Goal: Information Seeking & Learning: Find specific fact

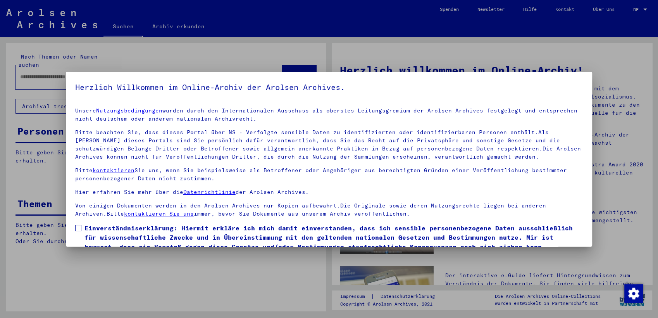
scroll to position [32, 0]
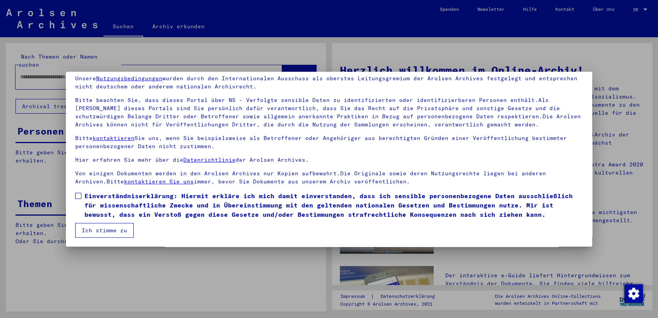
click at [77, 193] on span at bounding box center [78, 196] width 6 height 6
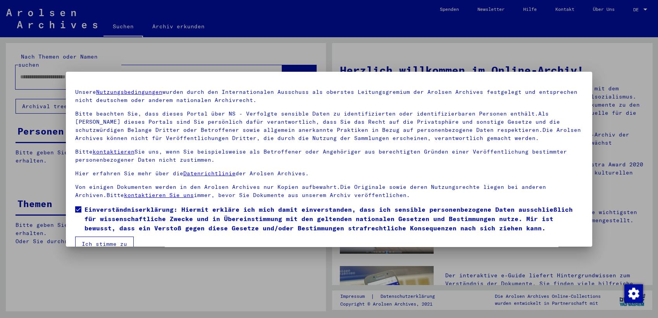
click at [106, 237] on button "Ich stimme zu" at bounding box center [104, 243] width 58 height 15
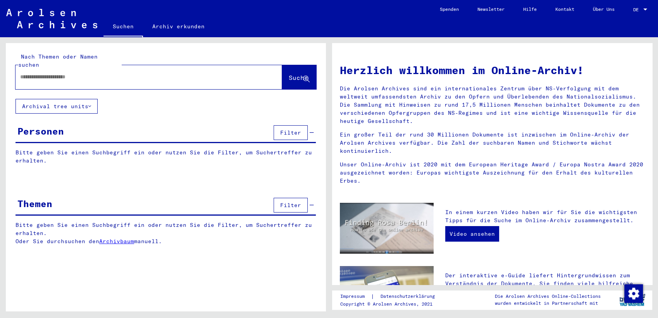
click at [124, 73] on input "text" at bounding box center [139, 77] width 239 height 8
type input "*******"
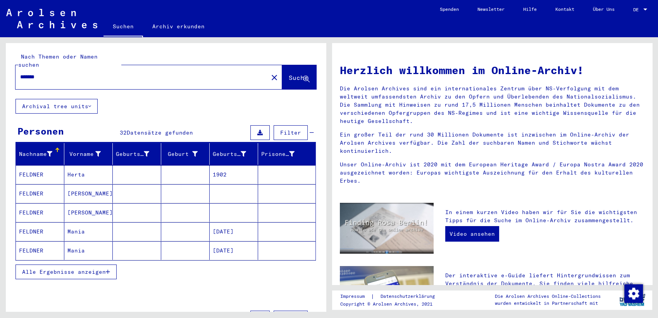
click at [34, 165] on mat-cell "FELDNER" at bounding box center [40, 174] width 48 height 19
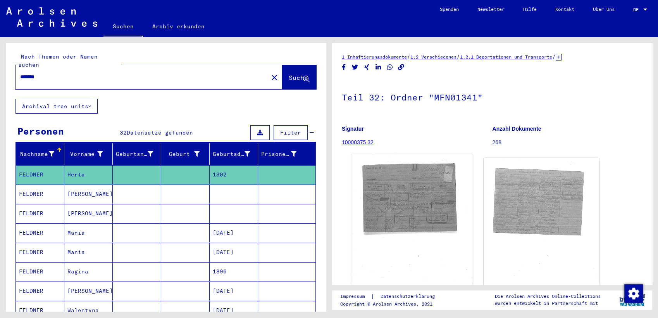
click at [409, 210] on img at bounding box center [411, 236] width 121 height 167
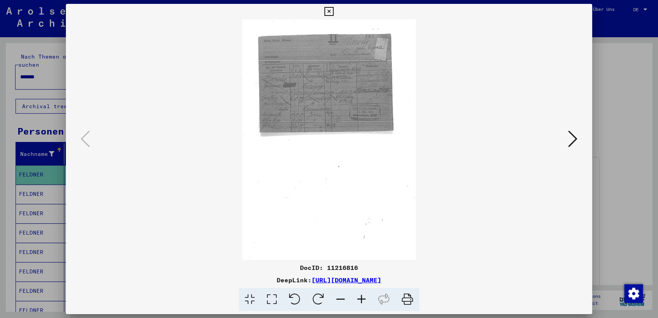
click at [359, 299] on icon at bounding box center [361, 299] width 21 height 24
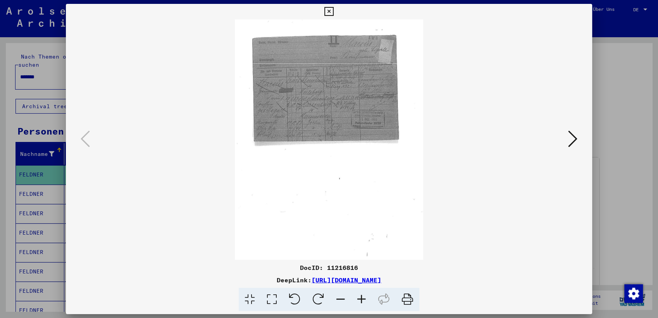
click at [359, 299] on icon at bounding box center [361, 299] width 21 height 24
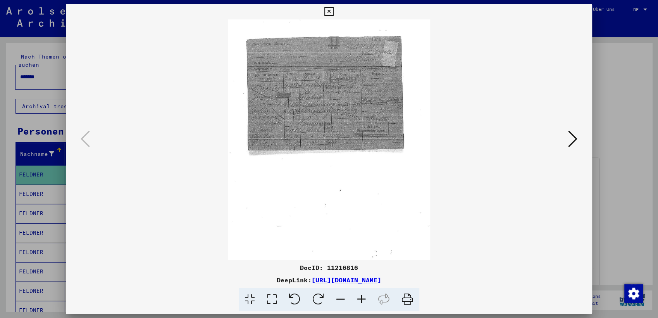
click at [359, 299] on icon at bounding box center [361, 299] width 21 height 24
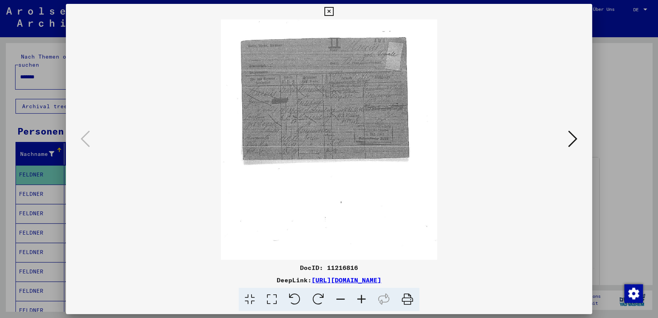
click at [359, 299] on icon at bounding box center [361, 299] width 21 height 24
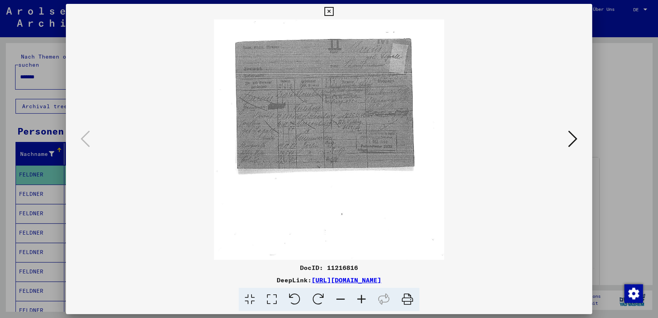
click at [359, 299] on icon at bounding box center [361, 299] width 21 height 24
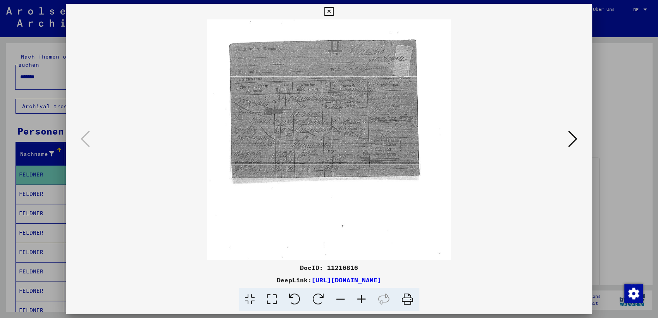
click at [359, 299] on icon at bounding box center [361, 299] width 21 height 24
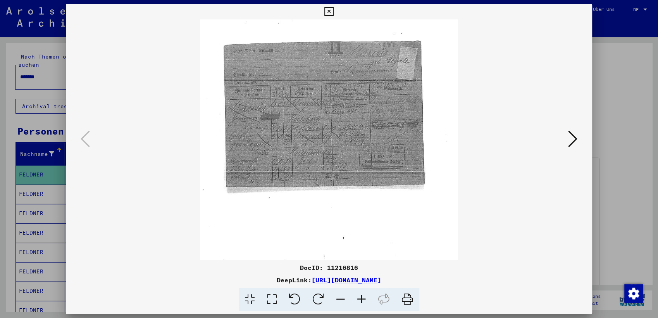
click at [359, 299] on icon at bounding box center [361, 299] width 21 height 24
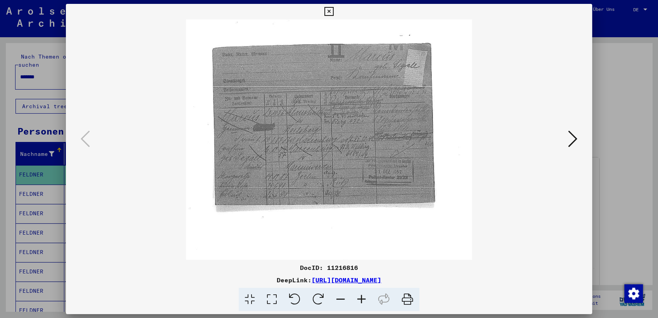
click at [359, 299] on icon at bounding box center [361, 299] width 21 height 24
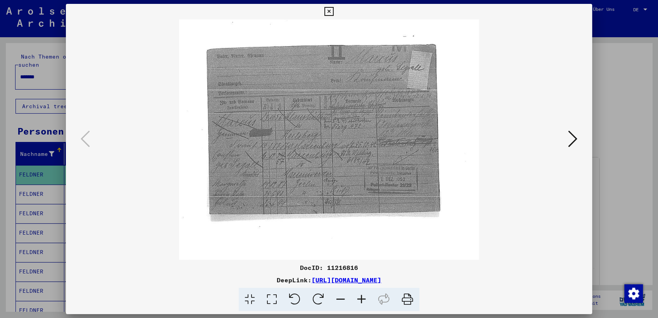
click at [359, 299] on icon at bounding box center [361, 299] width 21 height 24
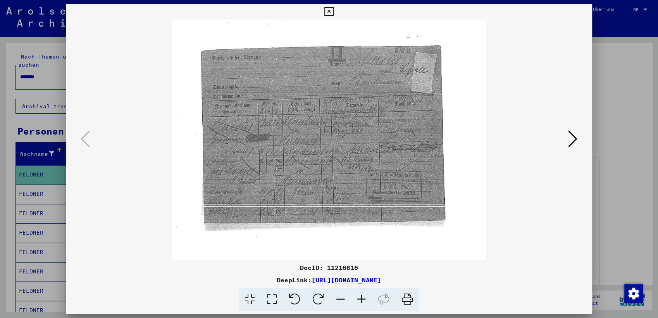
click at [359, 299] on icon at bounding box center [361, 299] width 21 height 24
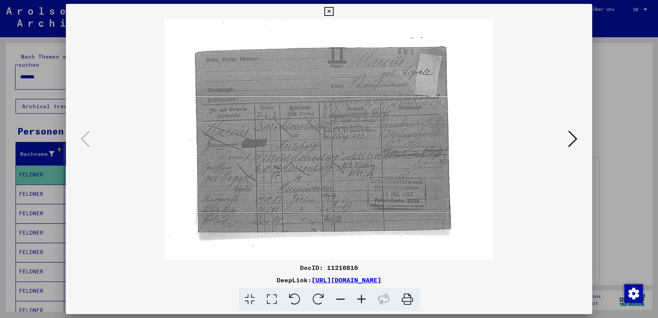
click at [359, 299] on icon at bounding box center [361, 299] width 21 height 24
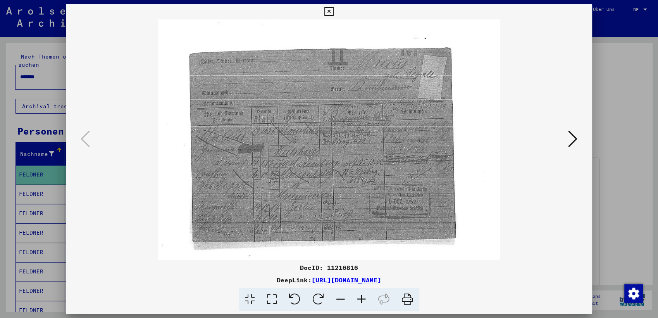
click at [571, 139] on icon at bounding box center [572, 138] width 9 height 19
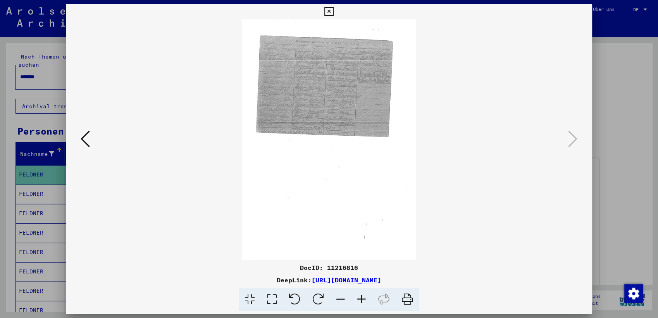
click at [325, 12] on icon at bounding box center [328, 11] width 9 height 9
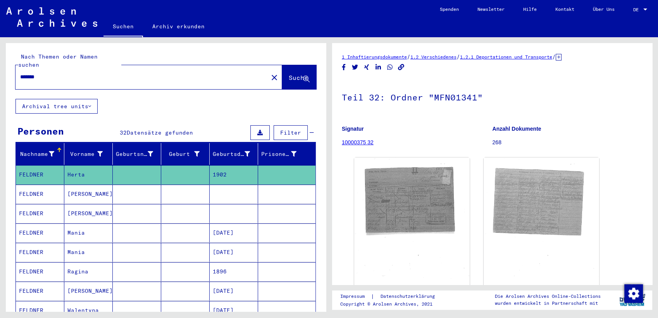
click at [26, 205] on mat-cell "FELDNER" at bounding box center [40, 213] width 48 height 19
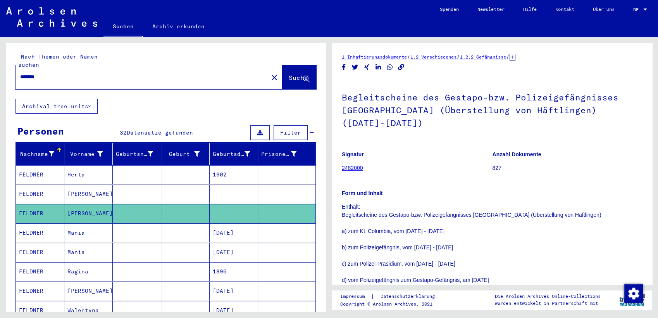
click at [32, 223] on mat-cell "FELDNER" at bounding box center [40, 232] width 48 height 19
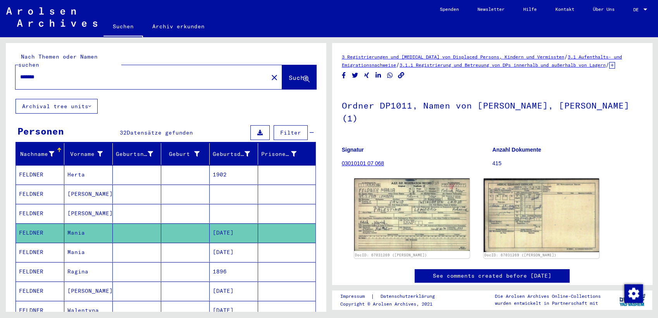
click at [32, 223] on mat-cell "FELDNER" at bounding box center [40, 232] width 48 height 19
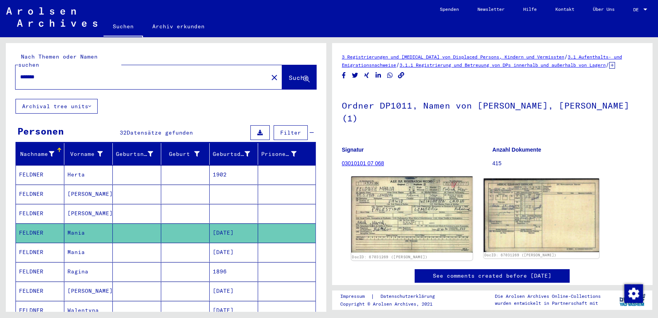
click at [414, 237] on img at bounding box center [411, 214] width 121 height 76
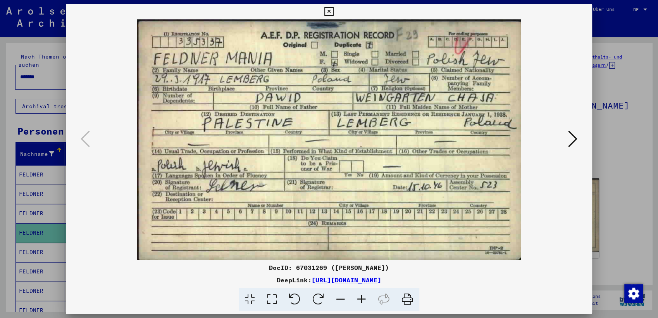
click at [412, 238] on img at bounding box center [328, 139] width 473 height 240
click at [329, 8] on icon at bounding box center [328, 11] width 9 height 9
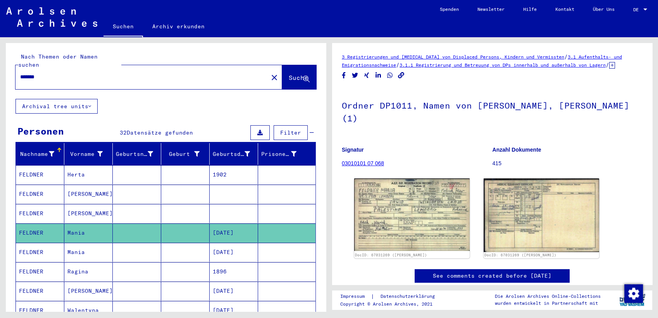
click at [35, 243] on mat-cell "FELDNER" at bounding box center [40, 252] width 48 height 19
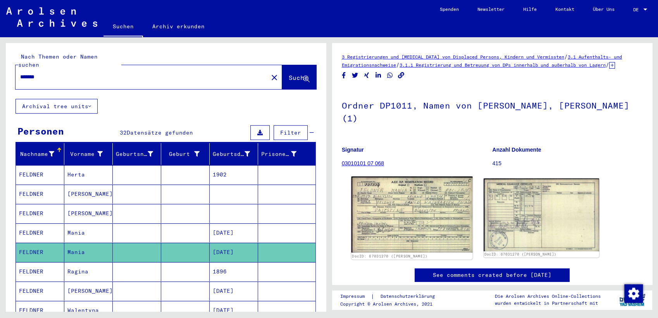
click at [409, 229] on img at bounding box center [411, 214] width 121 height 76
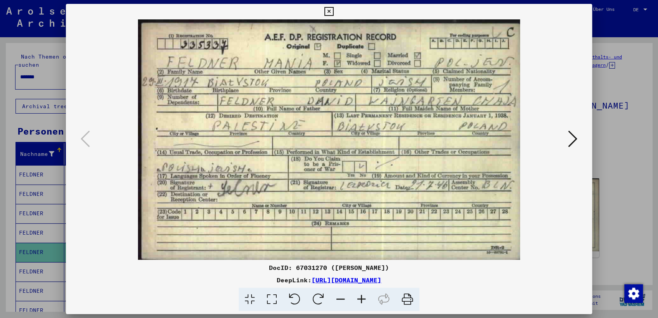
click at [332, 9] on icon at bounding box center [328, 11] width 9 height 9
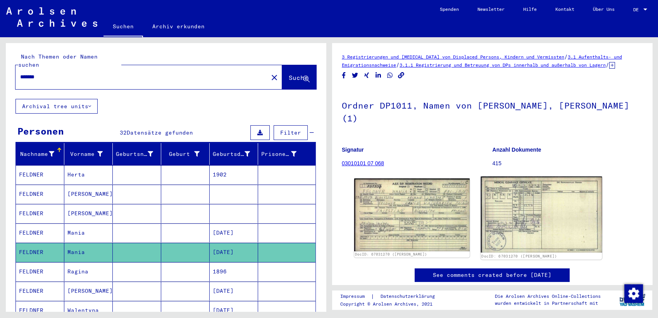
click at [537, 232] on img at bounding box center [541, 214] width 121 height 76
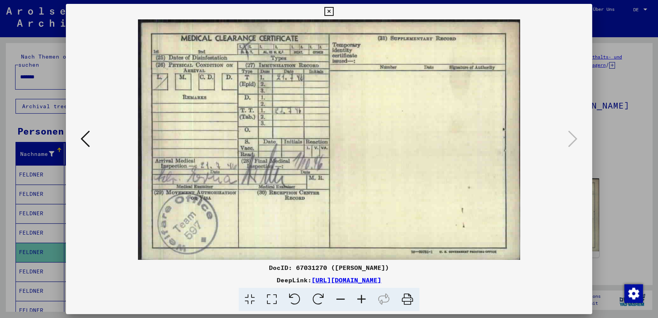
click at [329, 9] on icon at bounding box center [328, 11] width 9 height 9
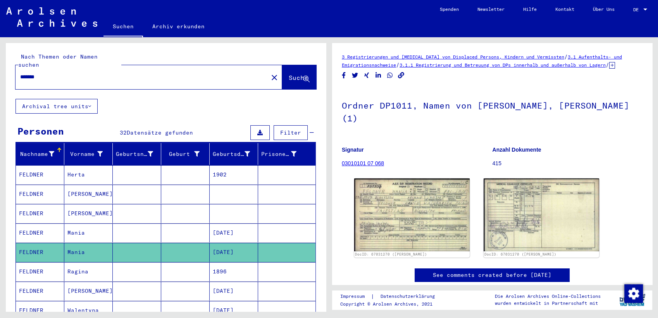
click at [22, 283] on button at bounding box center [32, 286] width 25 height 25
click at [33, 278] on icon at bounding box center [31, 286] width 19 height 31
click at [59, 68] on div "*******" at bounding box center [139, 76] width 248 height 17
click at [59, 73] on div "*******" at bounding box center [139, 76] width 248 height 17
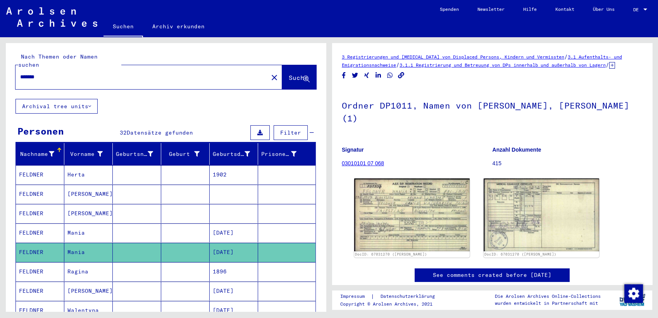
click at [21, 285] on button at bounding box center [32, 286] width 25 height 25
click at [40, 284] on icon at bounding box center [31, 286] width 19 height 31
click at [51, 73] on input "*******" at bounding box center [141, 77] width 243 height 8
click at [29, 283] on icon at bounding box center [31, 286] width 19 height 31
click at [28, 282] on icon at bounding box center [31, 286] width 19 height 31
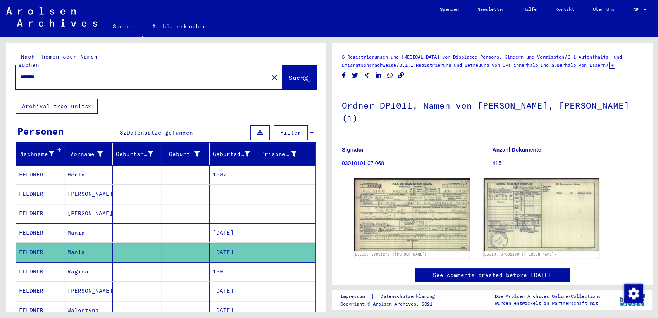
click at [53, 59] on mat-label "Nach Themen oder Namen suchen" at bounding box center [57, 60] width 79 height 15
click at [54, 73] on div "*******" at bounding box center [139, 76] width 248 height 17
click at [81, 73] on input "*******" at bounding box center [141, 77] width 243 height 8
click at [29, 284] on icon at bounding box center [31, 286] width 19 height 31
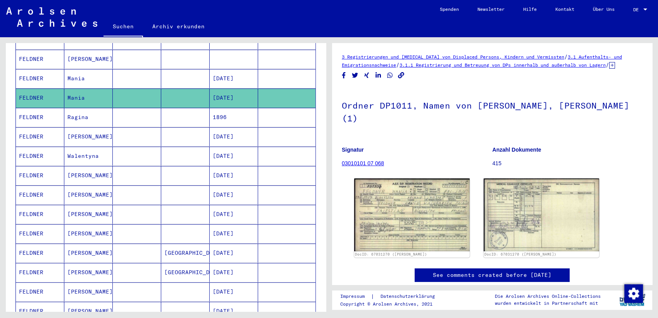
scroll to position [152, 0]
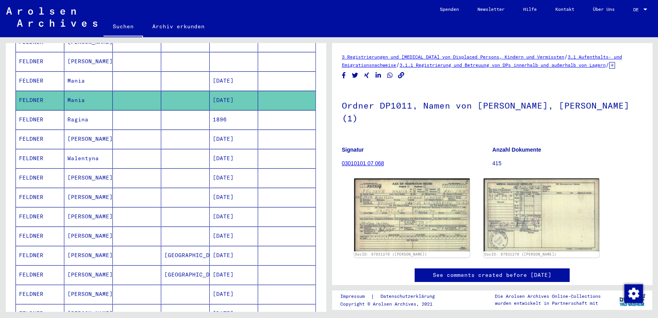
click at [29, 131] on mat-cell "FELDNER" at bounding box center [40, 138] width 48 height 19
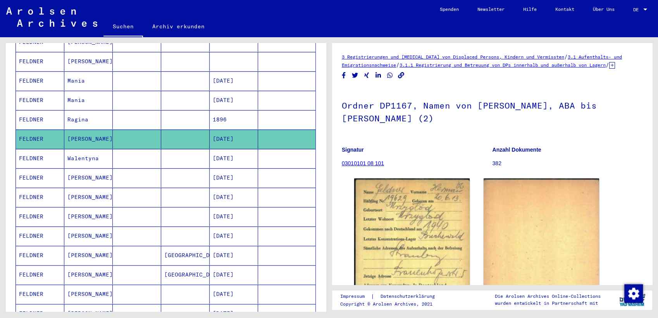
click at [29, 131] on mat-cell "FELDNER" at bounding box center [40, 138] width 48 height 19
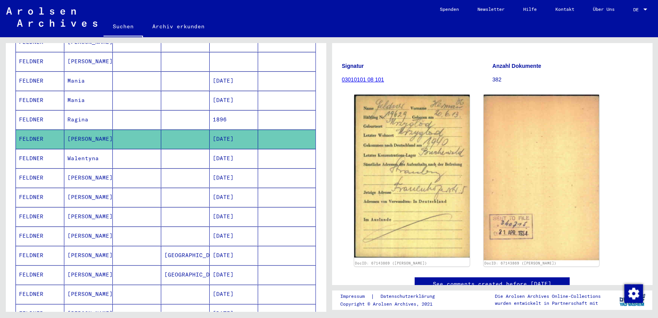
scroll to position [80, 0]
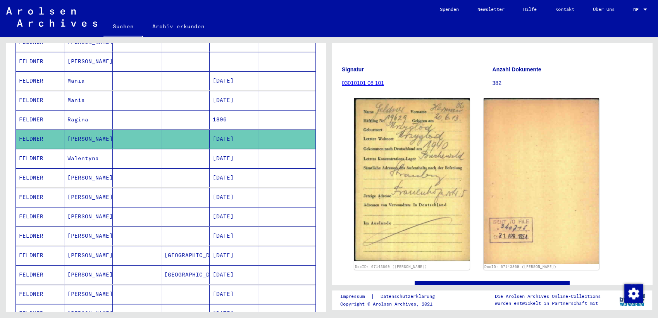
click at [32, 171] on mat-cell "FELDNER" at bounding box center [40, 177] width 48 height 19
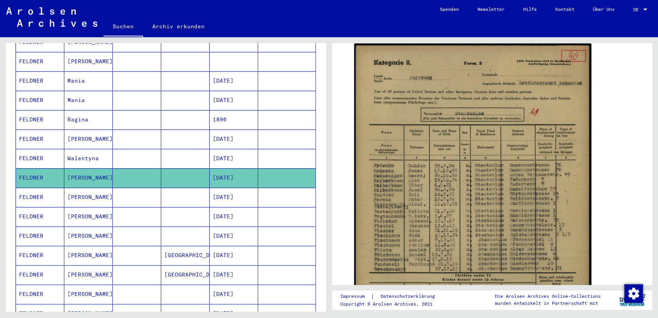
scroll to position [131, 0]
click at [24, 188] on mat-cell "FELDNER" at bounding box center [40, 197] width 48 height 19
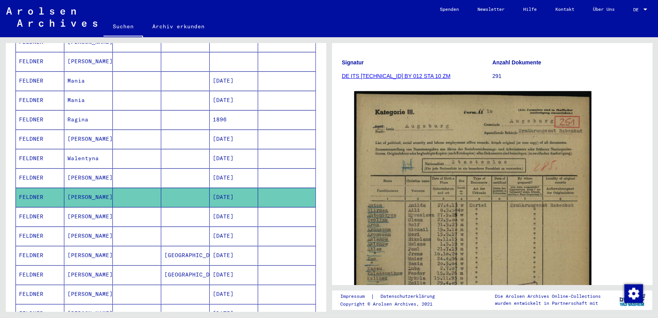
scroll to position [81, 0]
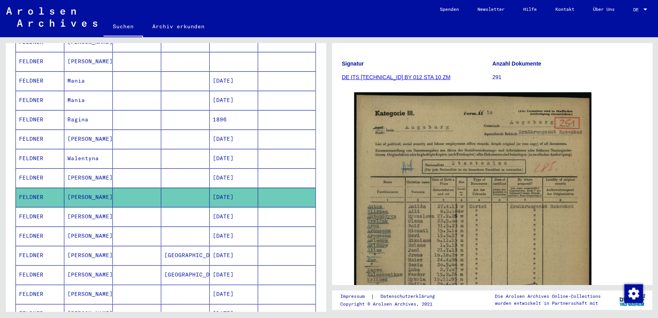
click at [28, 207] on mat-cell "FELDNER" at bounding box center [40, 216] width 48 height 19
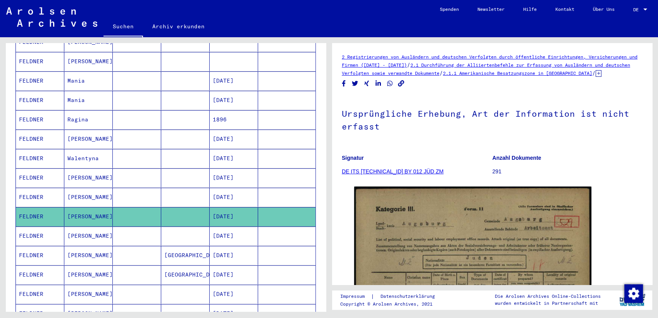
click at [28, 207] on mat-cell "FELDNER" at bounding box center [40, 216] width 48 height 19
click at [40, 226] on mat-cell "FELDNER" at bounding box center [40, 235] width 48 height 19
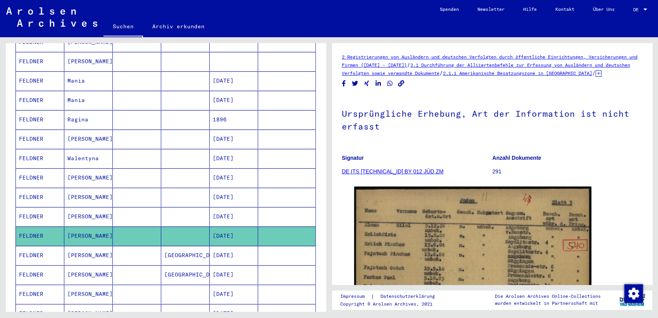
click at [22, 290] on button at bounding box center [32, 286] width 25 height 25
click at [33, 279] on icon at bounding box center [31, 286] width 19 height 31
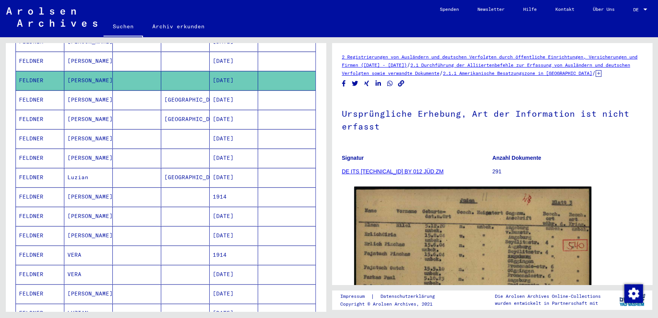
scroll to position [304, 0]
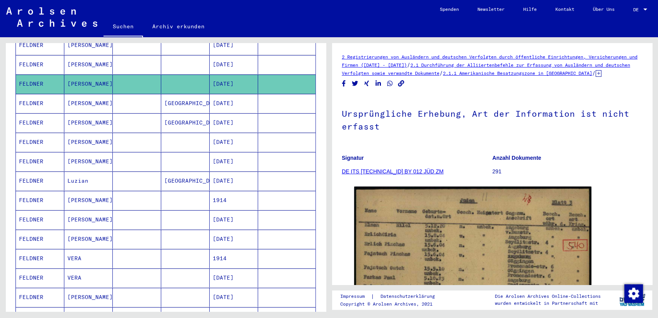
click at [31, 132] on mat-cell "FELDNER" at bounding box center [40, 141] width 48 height 19
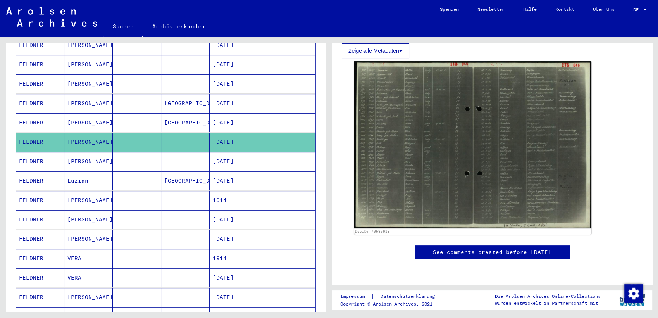
scroll to position [189, 0]
click at [39, 210] on mat-cell "FELDNER" at bounding box center [40, 219] width 48 height 19
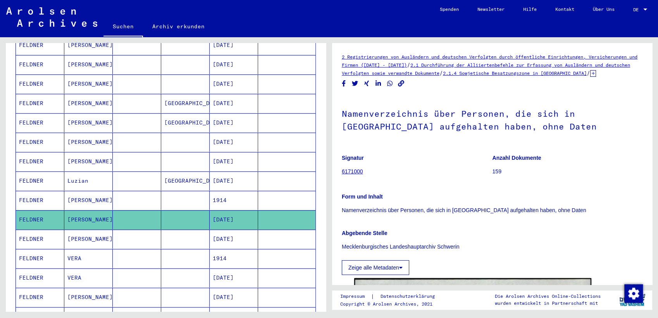
click at [31, 191] on mat-cell "FELDNER" at bounding box center [40, 200] width 48 height 19
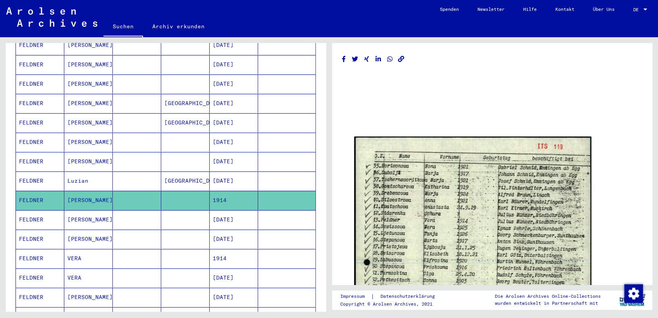
click at [31, 191] on mat-cell "FELDNER" at bounding box center [40, 200] width 48 height 19
click at [22, 286] on icon at bounding box center [31, 286] width 19 height 31
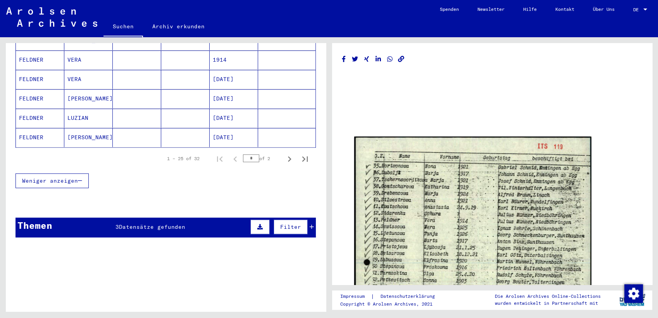
scroll to position [497, 0]
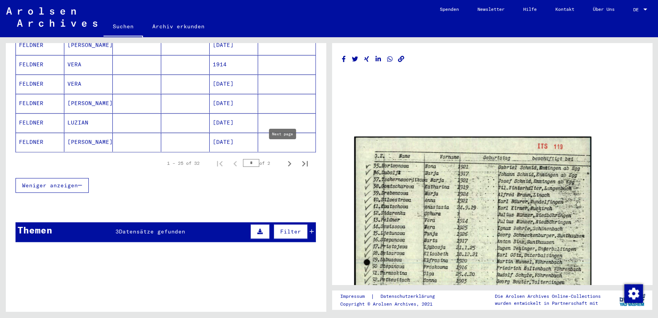
click at [284, 158] on icon "Next page" at bounding box center [289, 163] width 11 height 11
type input "*"
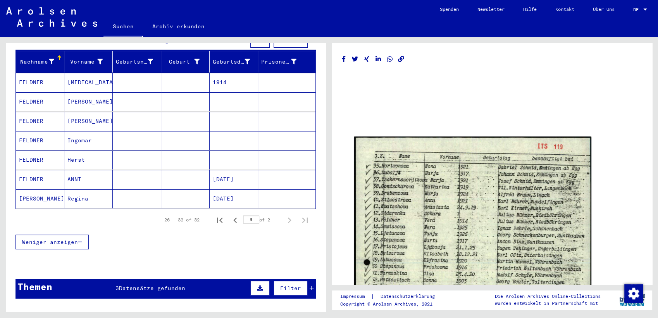
scroll to position [90, 0]
